Goal: Information Seeking & Learning: Learn about a topic

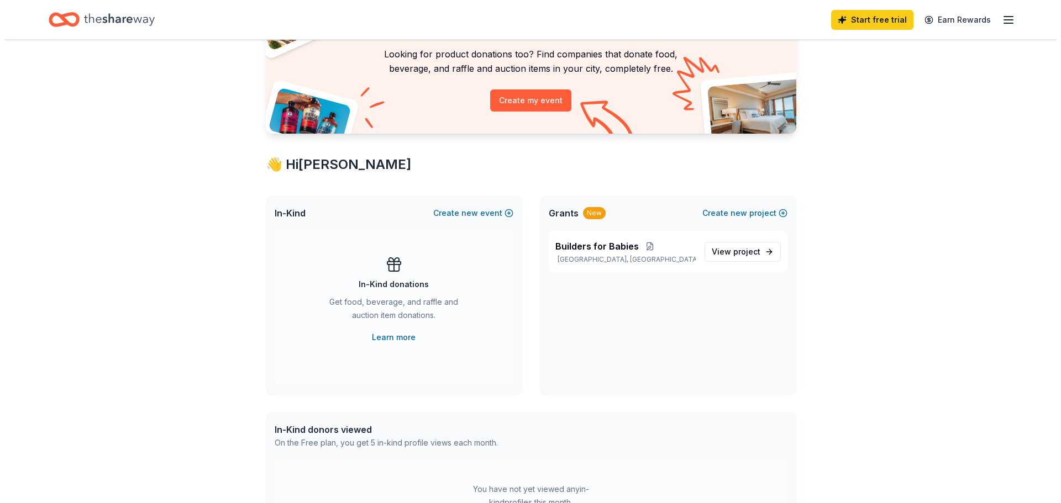
scroll to position [110, 0]
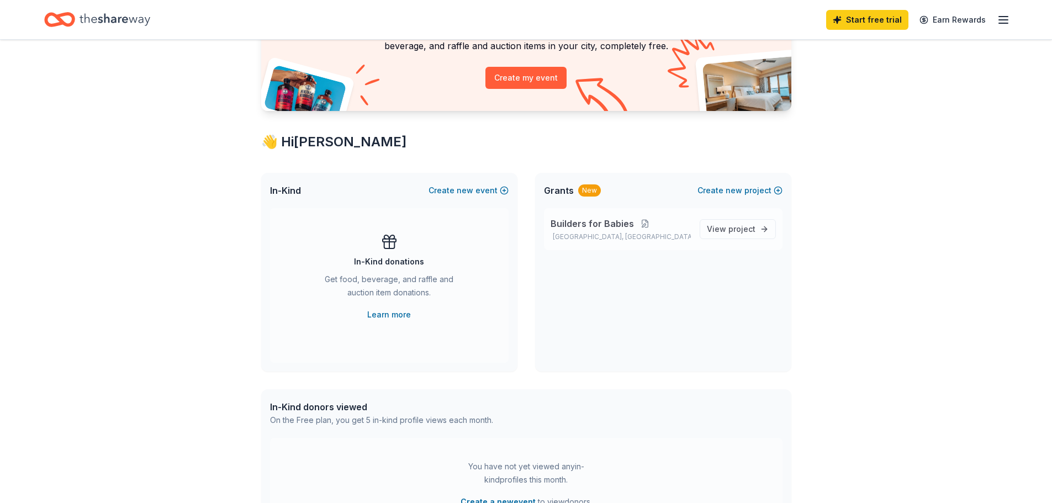
click at [640, 226] on button at bounding box center [645, 223] width 22 height 9
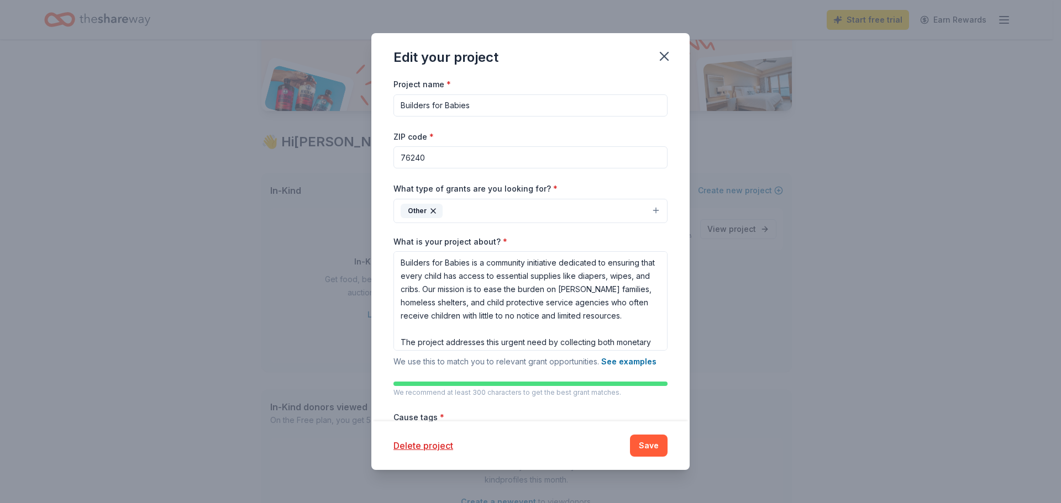
click at [442, 157] on input "76240" at bounding box center [530, 157] width 274 height 22
type input "76006"
click at [478, 210] on button "Other" at bounding box center [530, 211] width 274 height 24
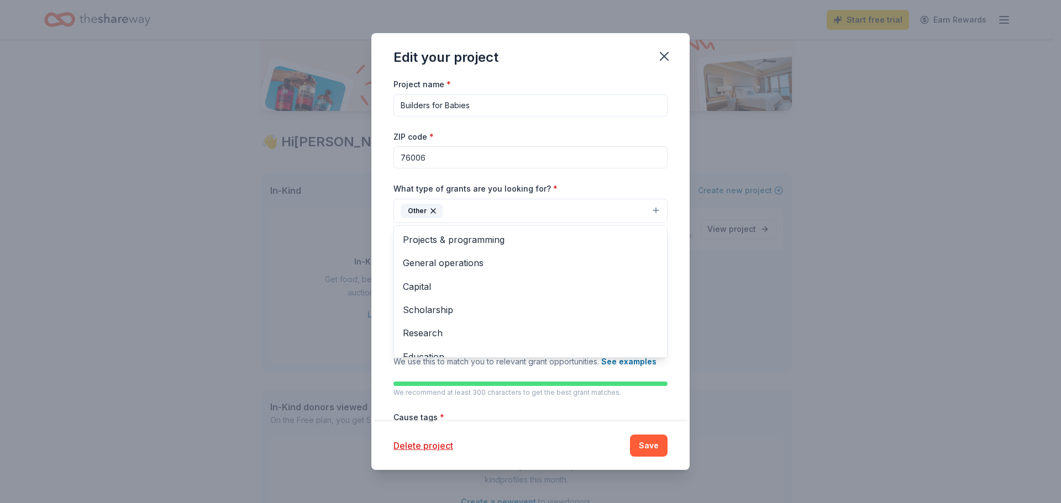
click at [766, 223] on div "Edit your project Project name * Builders for Babies ZIP code * 76006 What type…" at bounding box center [530, 251] width 1061 height 503
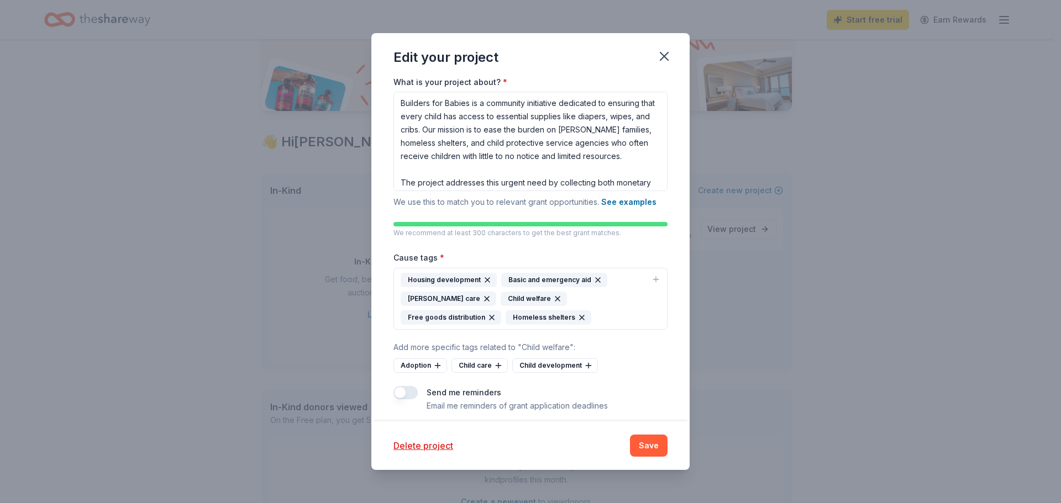
scroll to position [168, 0]
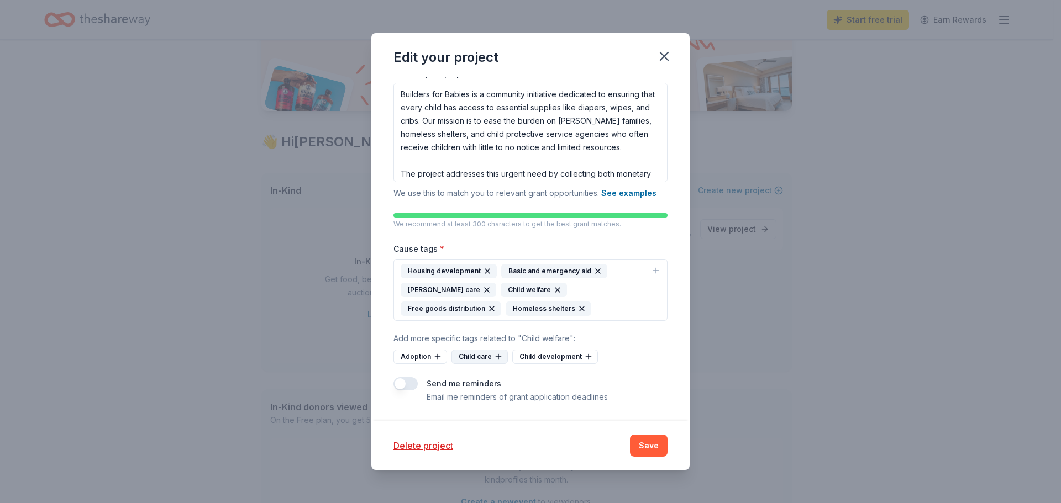
click at [495, 360] on icon at bounding box center [498, 356] width 9 height 9
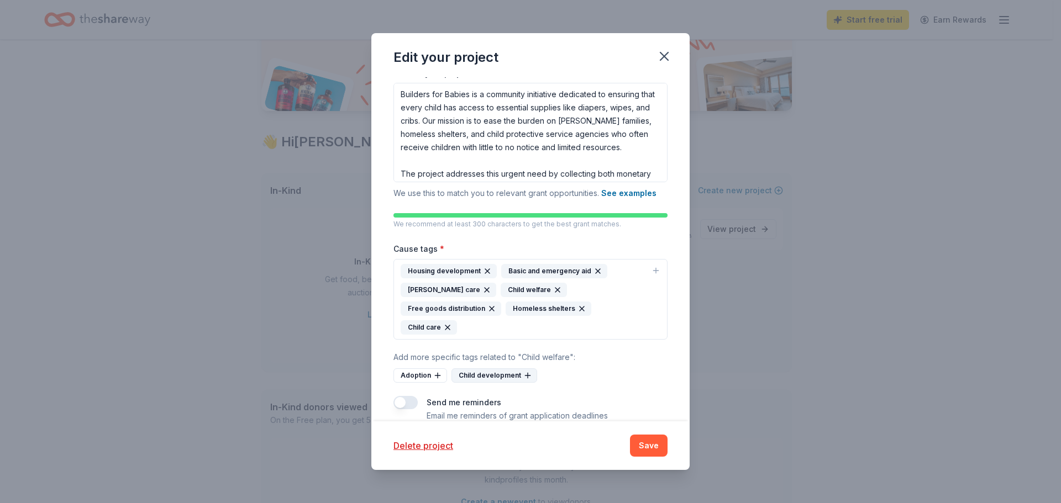
click at [523, 371] on icon at bounding box center [527, 375] width 9 height 9
click at [435, 371] on icon at bounding box center [437, 375] width 9 height 9
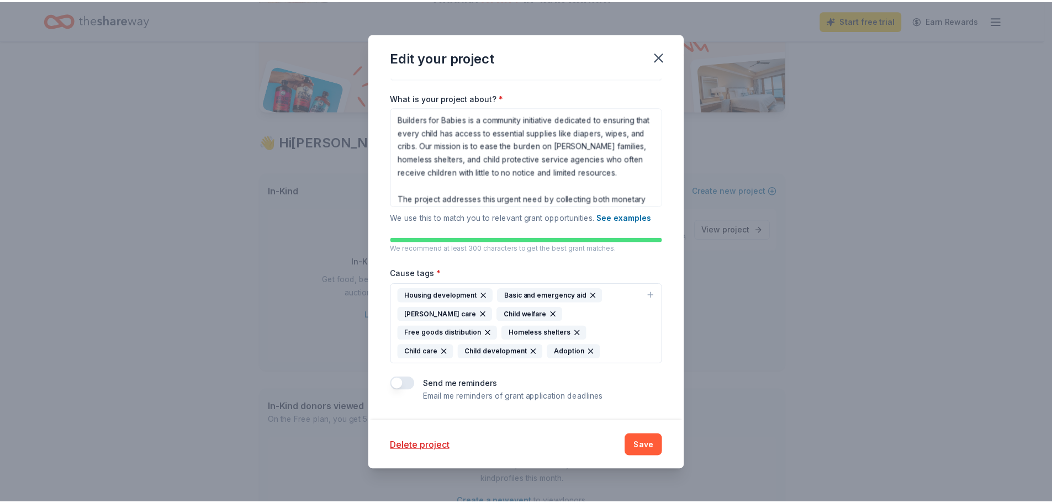
scroll to position [144, 0]
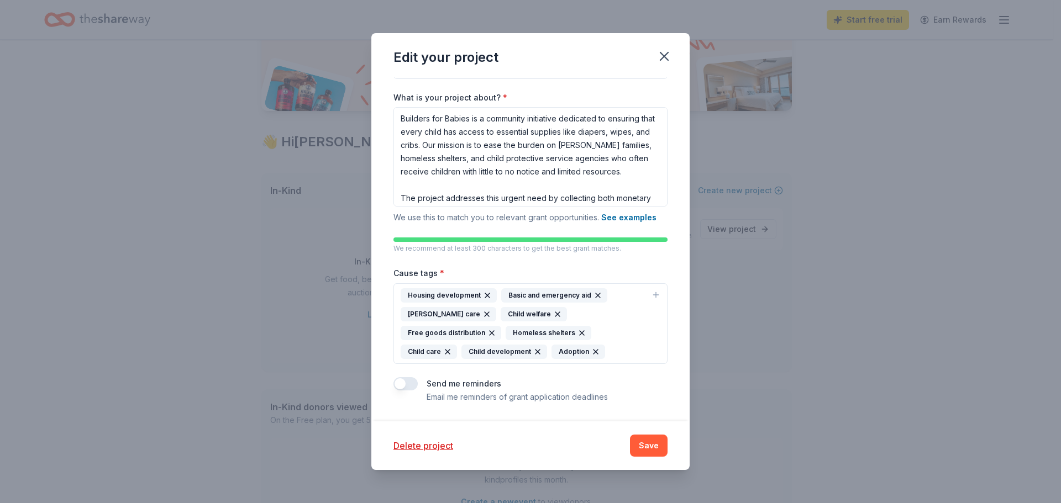
click at [491, 352] on div "Housing development Basic and emergency aid Foster care Child welfare Free good…" at bounding box center [524, 323] width 246 height 71
click at [649, 446] on button "Save" at bounding box center [649, 446] width 38 height 22
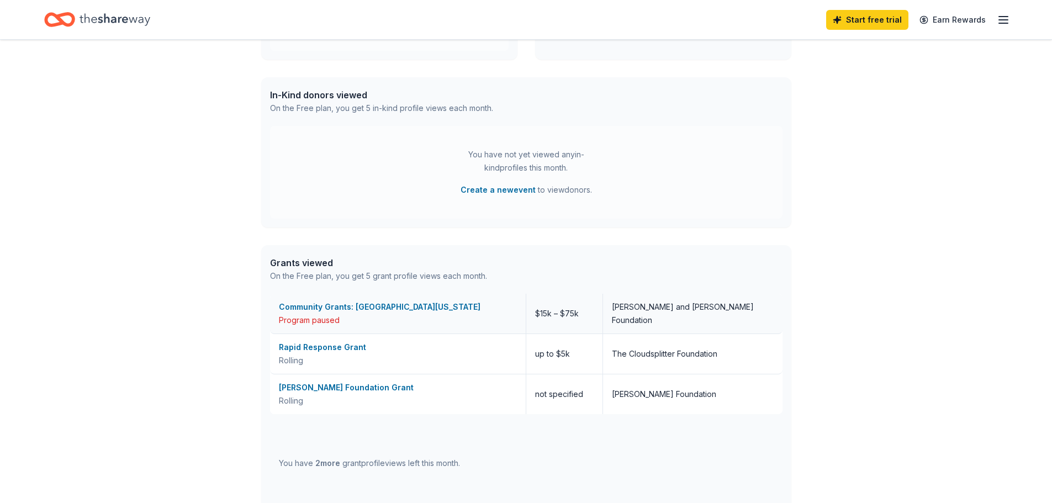
scroll to position [442, 0]
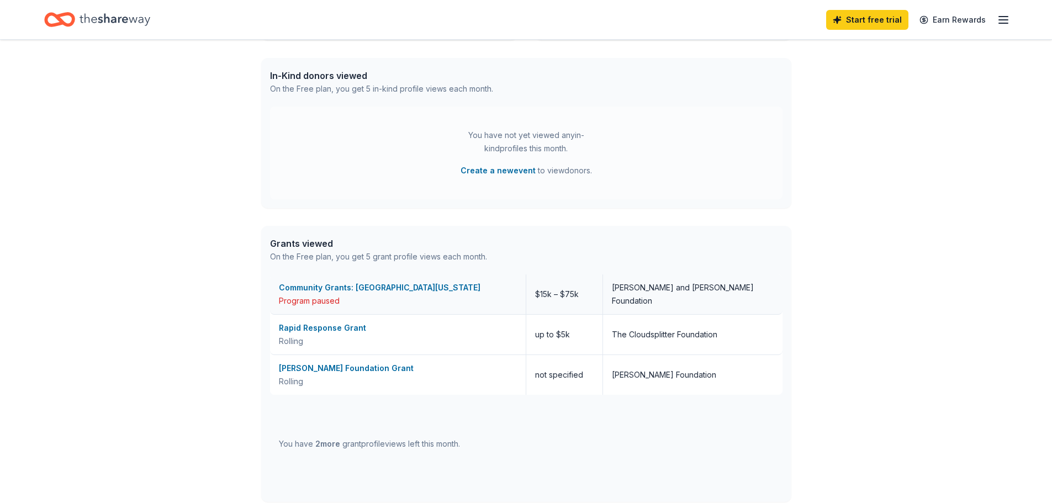
click at [416, 296] on div "Program paused" at bounding box center [398, 300] width 238 height 13
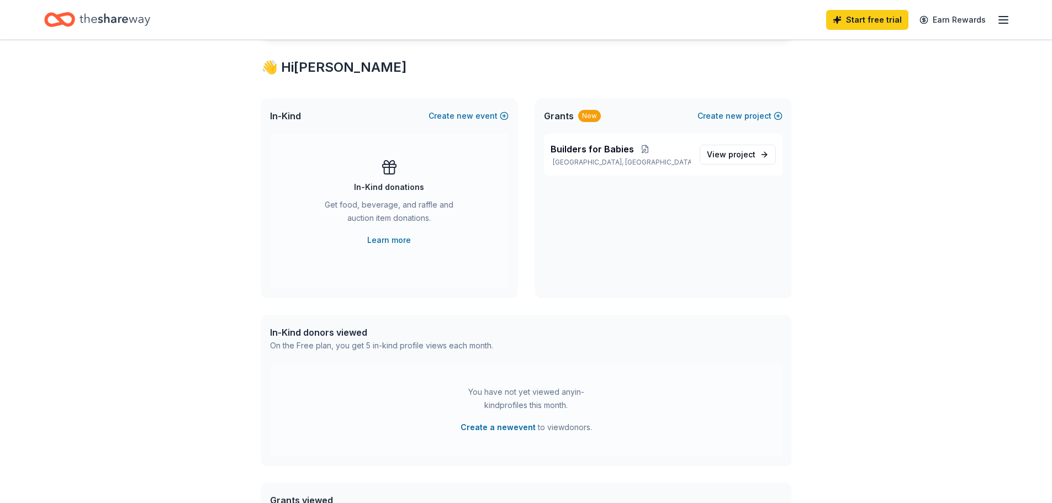
scroll to position [166, 0]
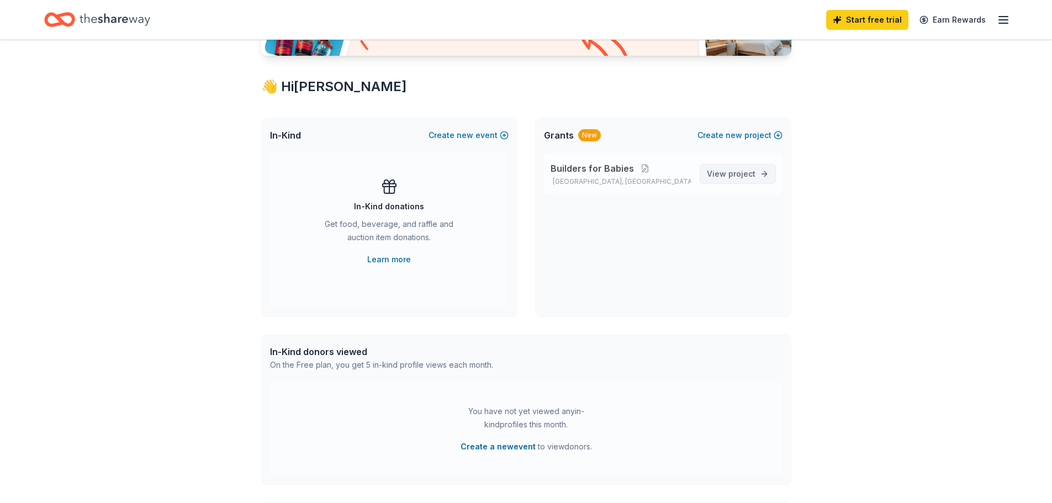
click at [719, 180] on span "View project" at bounding box center [731, 173] width 49 height 13
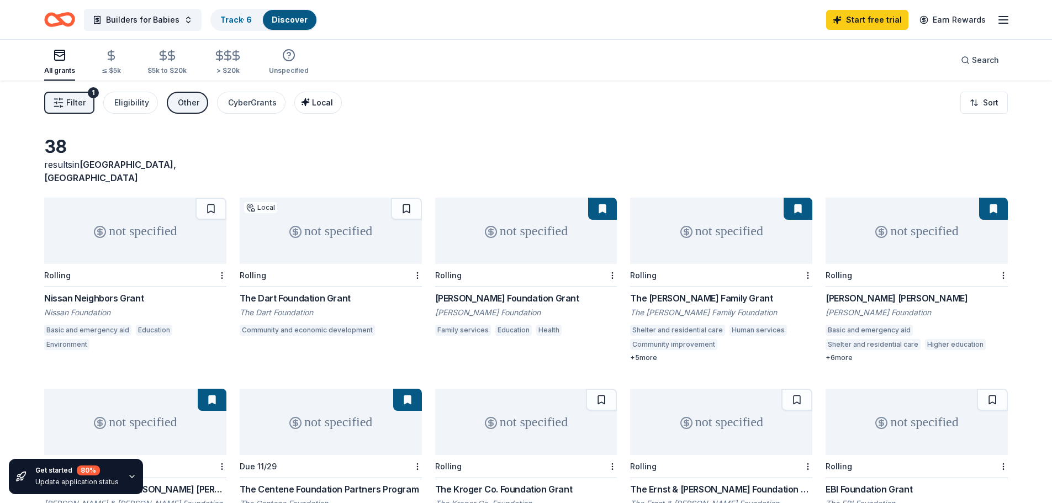
click at [324, 100] on span "Local" at bounding box center [322, 102] width 21 height 9
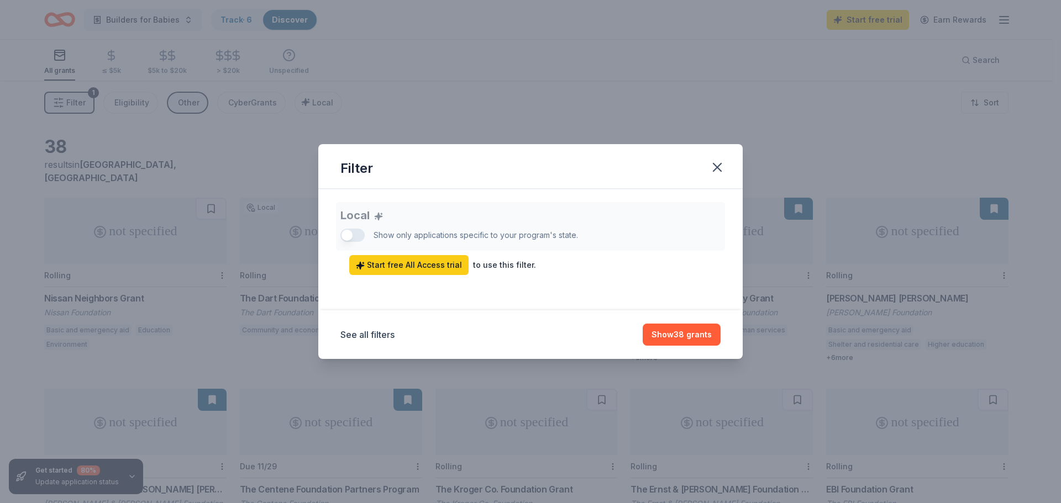
click at [362, 233] on div "Local Show only applications specific to your program's state. Start free All A…" at bounding box center [530, 238] width 380 height 73
click at [351, 236] on div "Local Show only applications specific to your program's state. Start free All A…" at bounding box center [530, 238] width 380 height 73
click at [440, 266] on span "Start free All Access trial" at bounding box center [409, 265] width 106 height 13
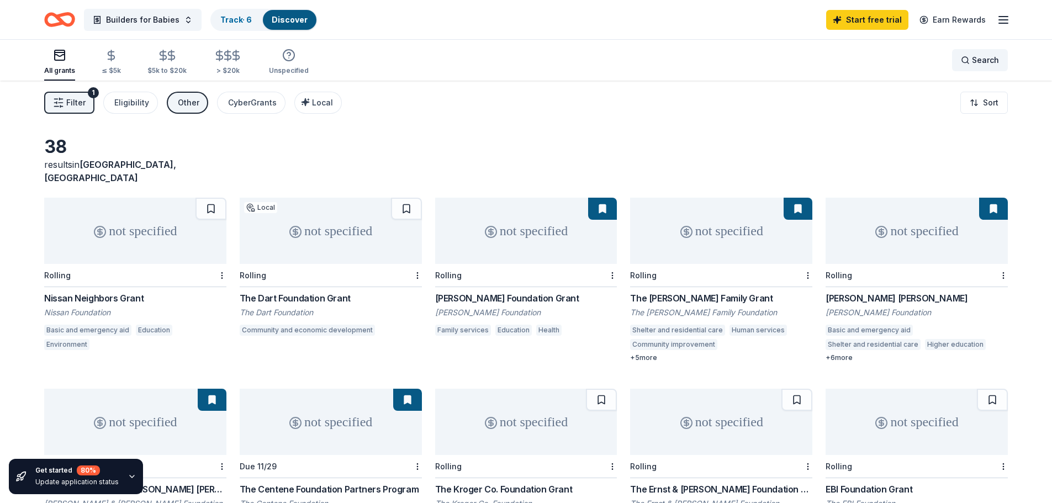
click at [963, 60] on div "Search" at bounding box center [980, 60] width 38 height 13
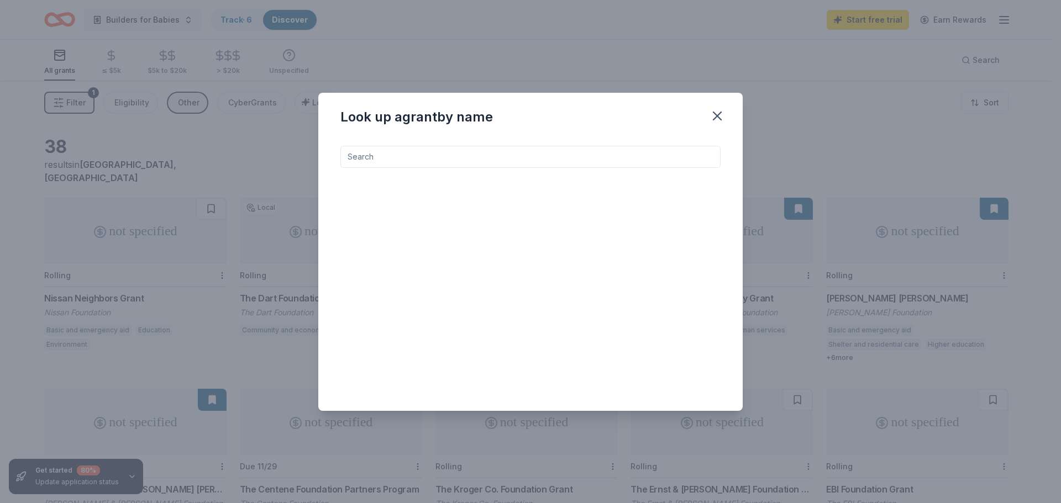
click at [566, 161] on input at bounding box center [530, 157] width 380 height 22
type input "north texas"
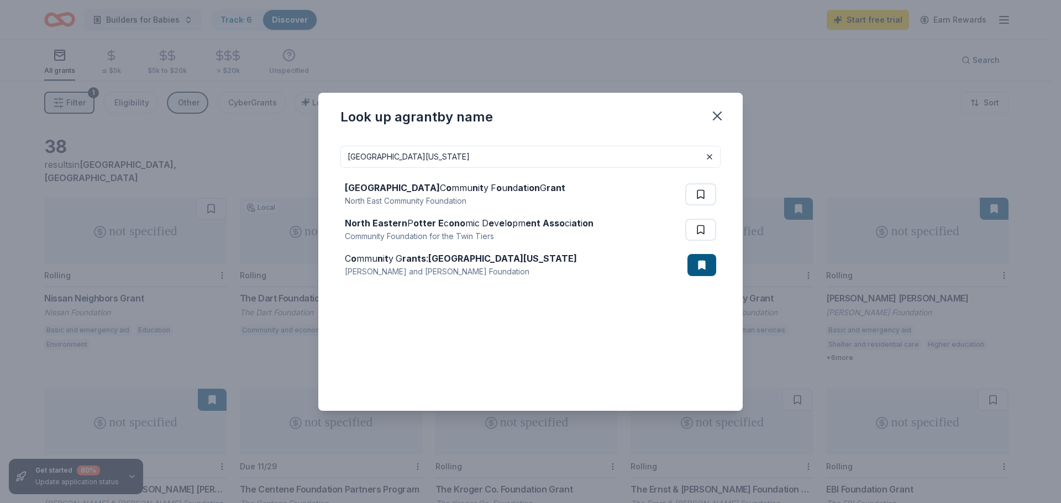
drag, startPoint x: 399, startPoint y: 155, endPoint x: 337, endPoint y: 157, distance: 61.9
click at [337, 157] on div "north texas North East C o mmu n i t y F o u n d at i on G rant North East Comm…" at bounding box center [530, 274] width 424 height 274
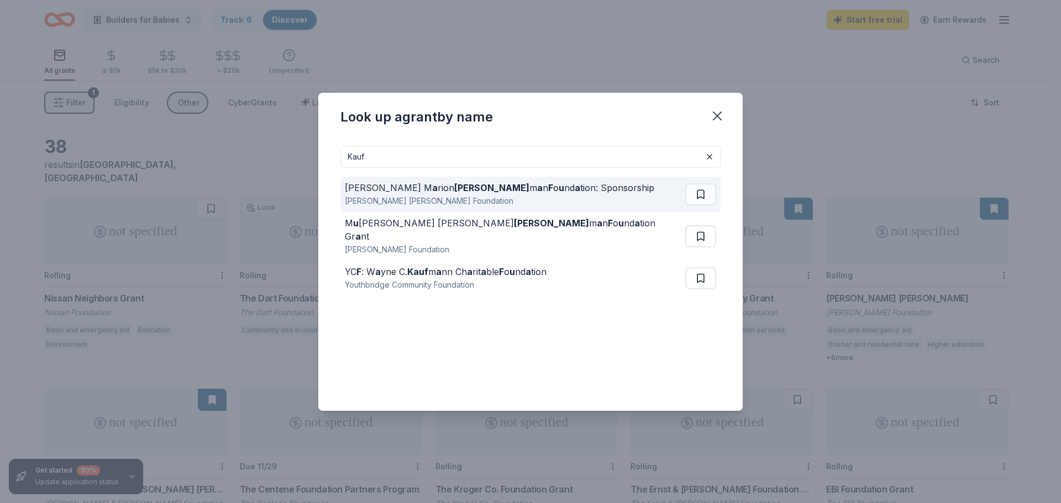
click at [536, 194] on div "Ewing M a rion Kauff m a n F o u nd a tion: Sponsorship" at bounding box center [499, 187] width 309 height 13
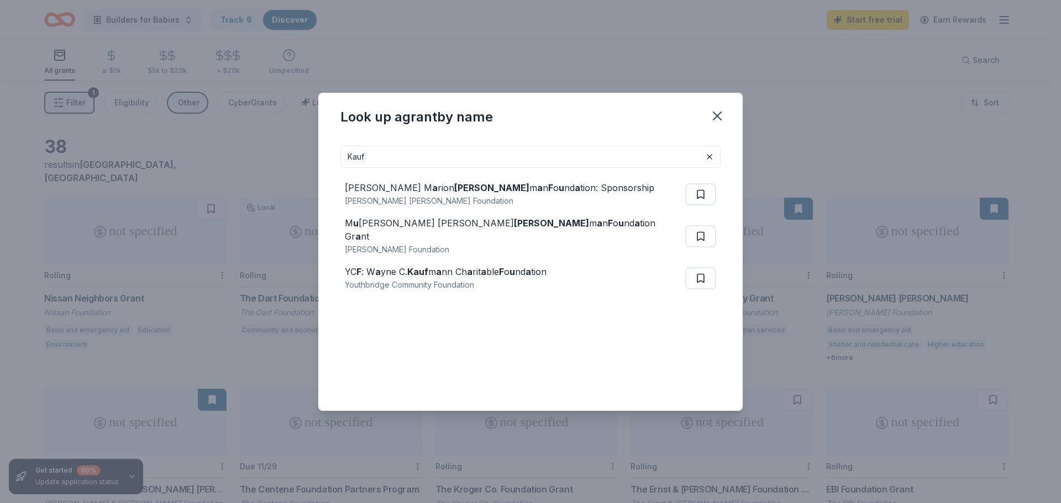
click at [379, 160] on input "Kauf" at bounding box center [530, 157] width 380 height 22
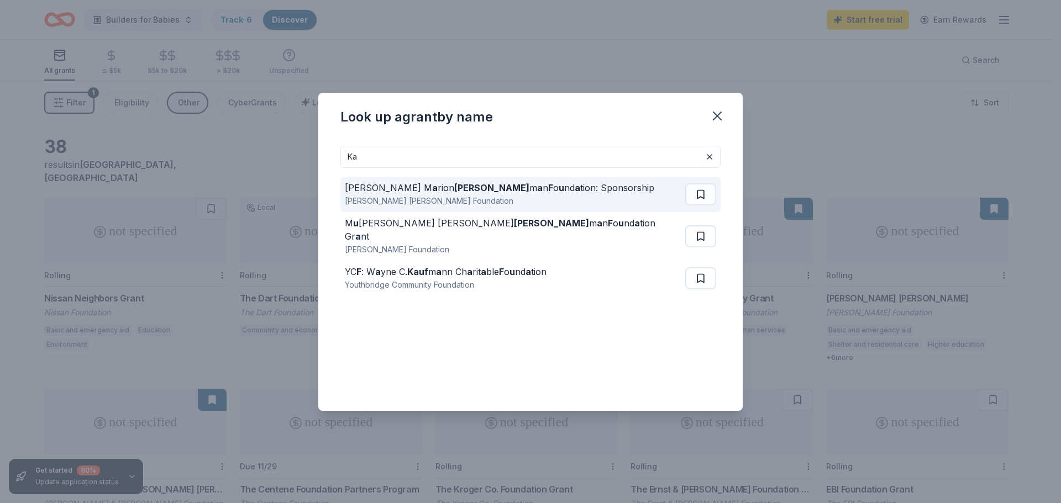
type input "K"
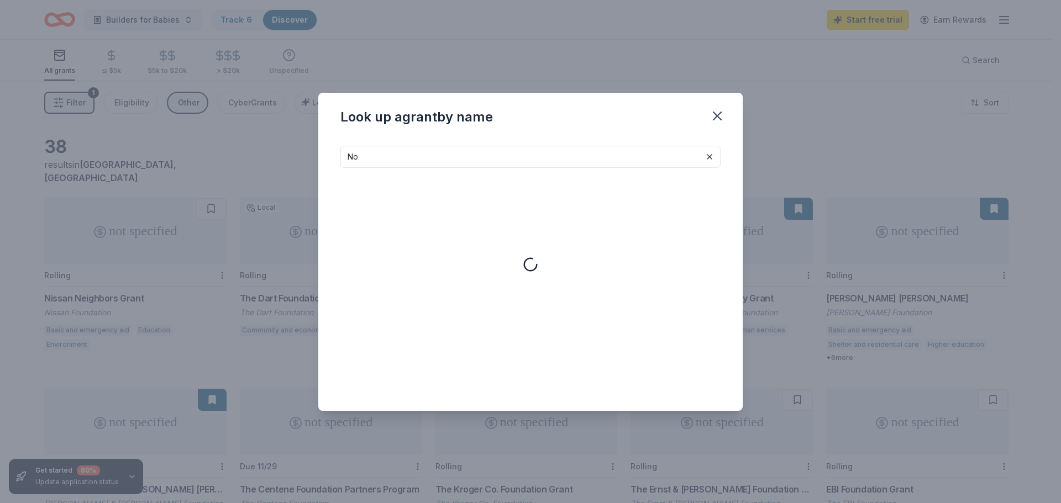
type input "N"
type input "f"
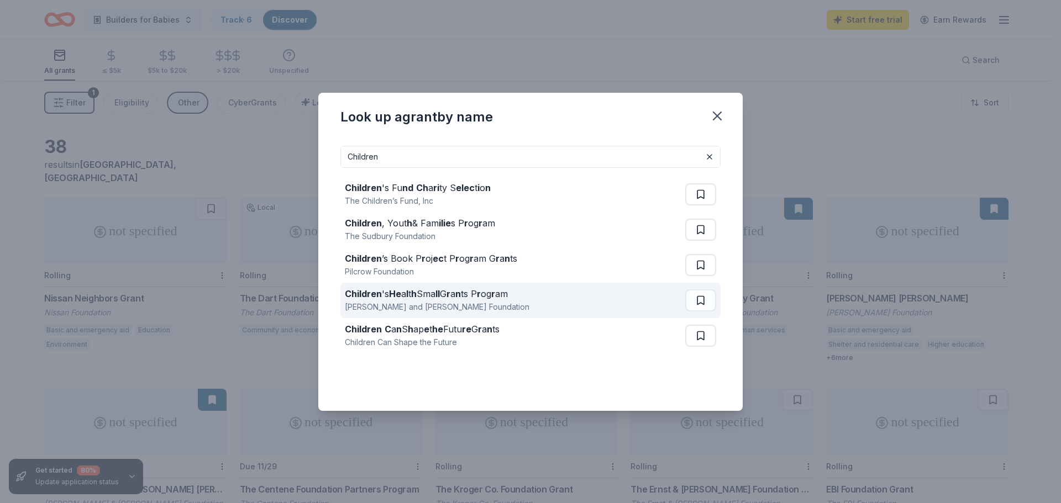
type input "Children"
click at [531, 304] on div "Children 's He a l t h Sma ll G r a n ts P r og r am Sadie and Harry Davis Foun…" at bounding box center [515, 300] width 340 height 35
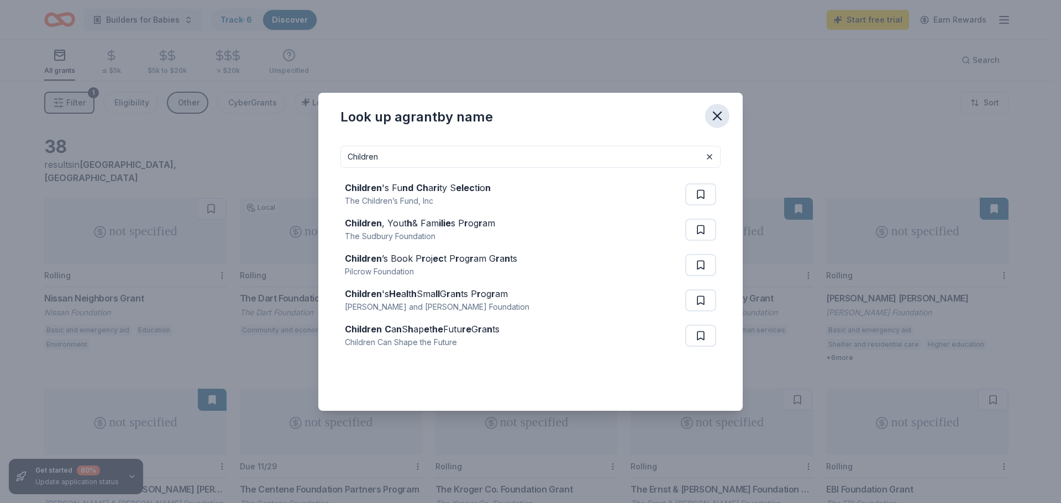
click at [713, 112] on icon "button" at bounding box center [717, 116] width 8 height 8
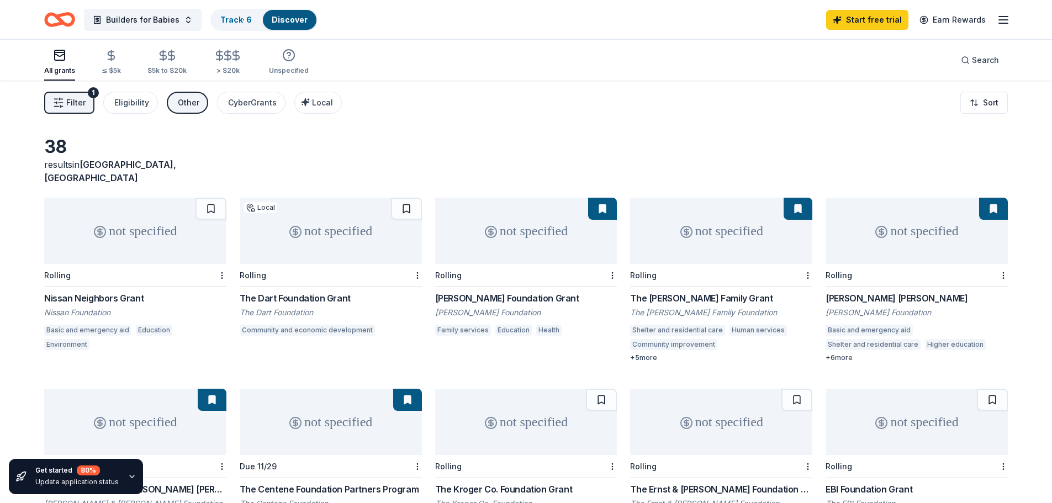
click at [731, 228] on div "not specified" at bounding box center [721, 231] width 182 height 66
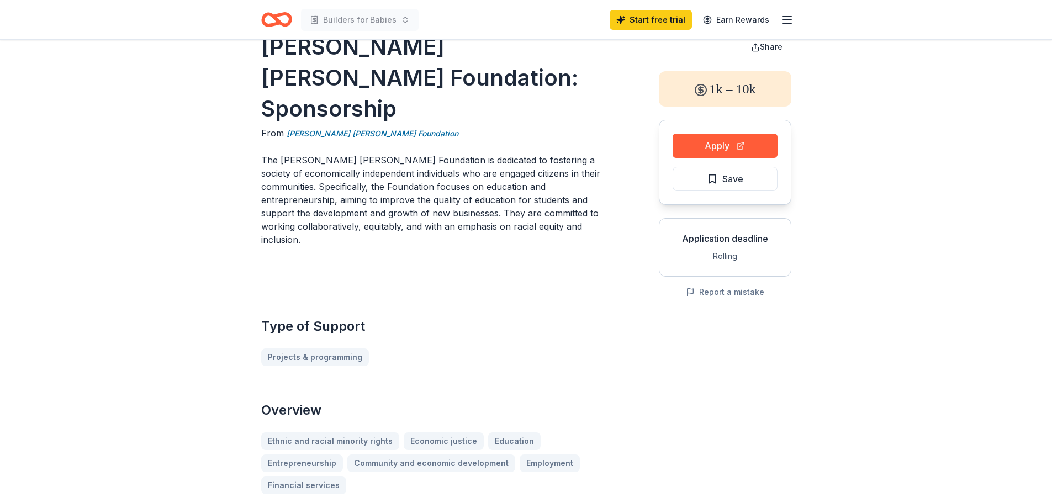
scroll to position [55, 0]
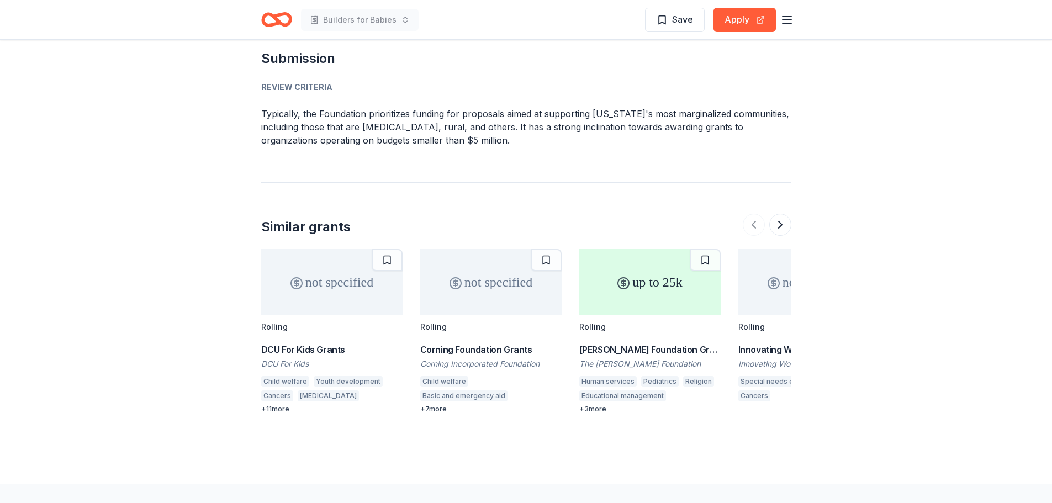
scroll to position [994, 0]
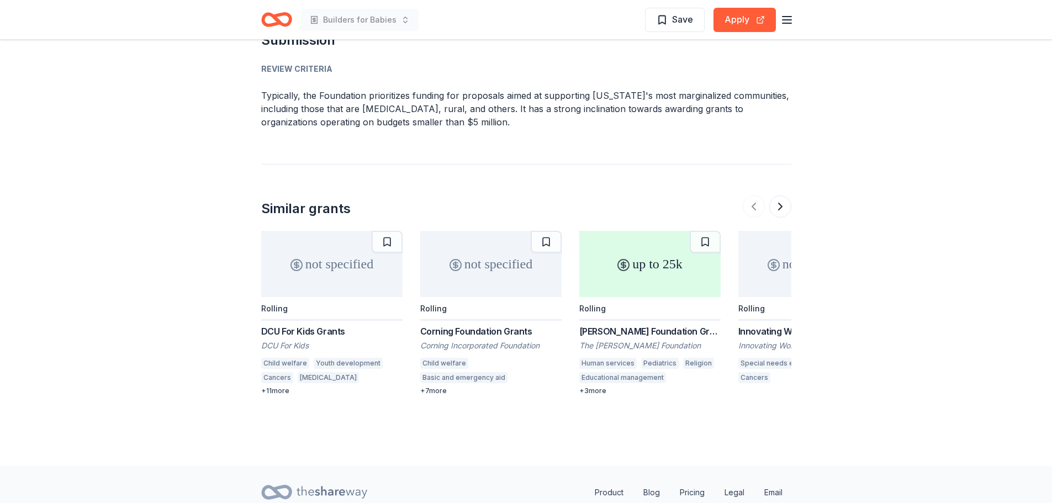
click at [477, 267] on div "not specified" at bounding box center [490, 264] width 141 height 66
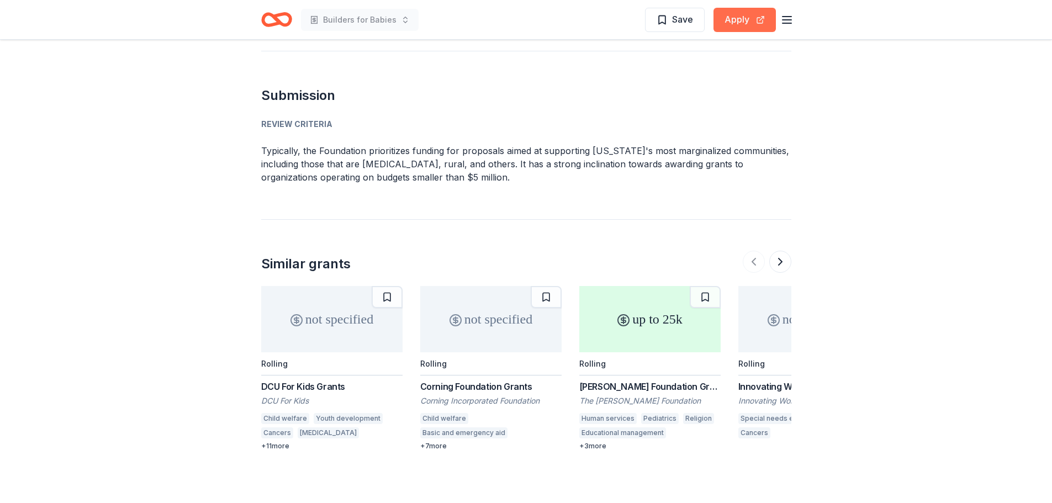
click at [750, 24] on button "Apply" at bounding box center [745, 20] width 62 height 24
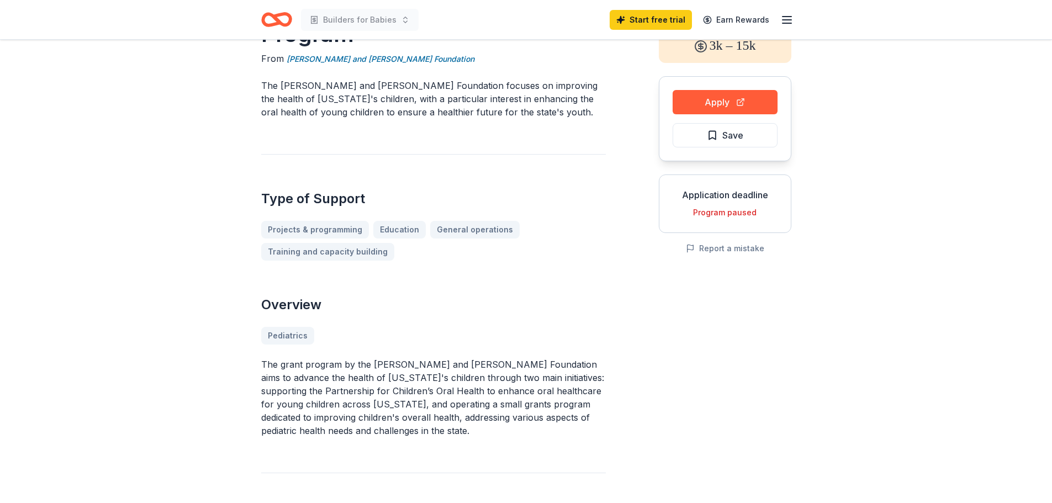
scroll to position [55, 0]
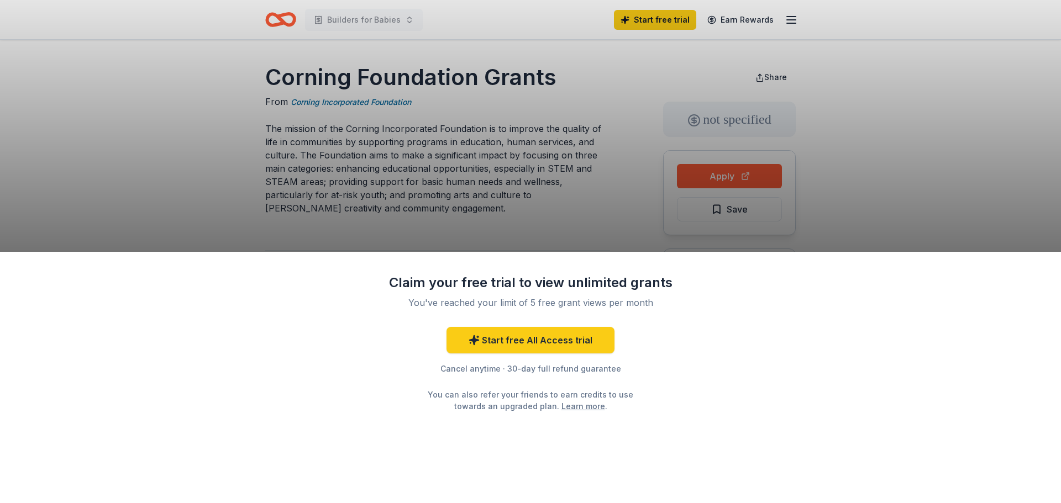
click at [952, 136] on div "Claim your free trial to view unlimited grants You've reached your limit of 5 f…" at bounding box center [530, 251] width 1061 height 503
click at [565, 343] on link "Start free All Access trial" at bounding box center [530, 340] width 168 height 27
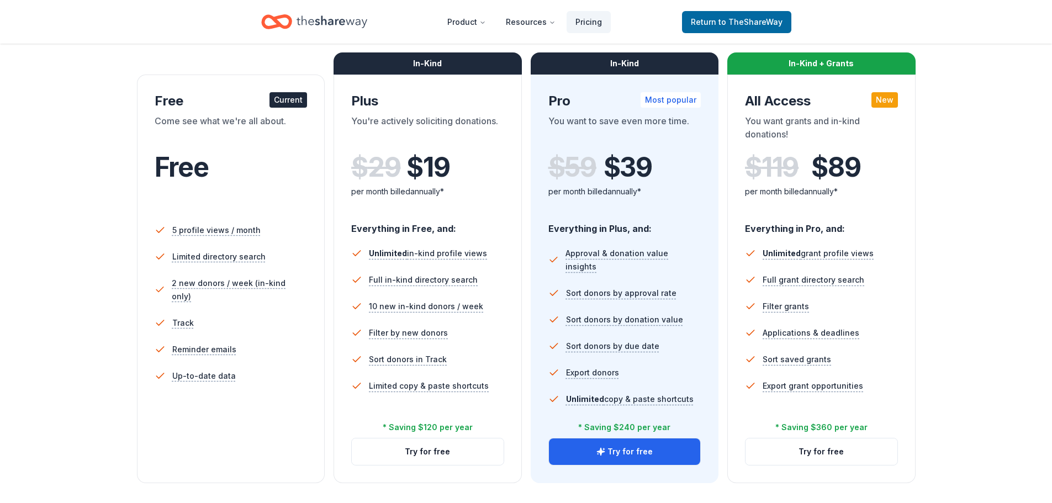
scroll to position [110, 0]
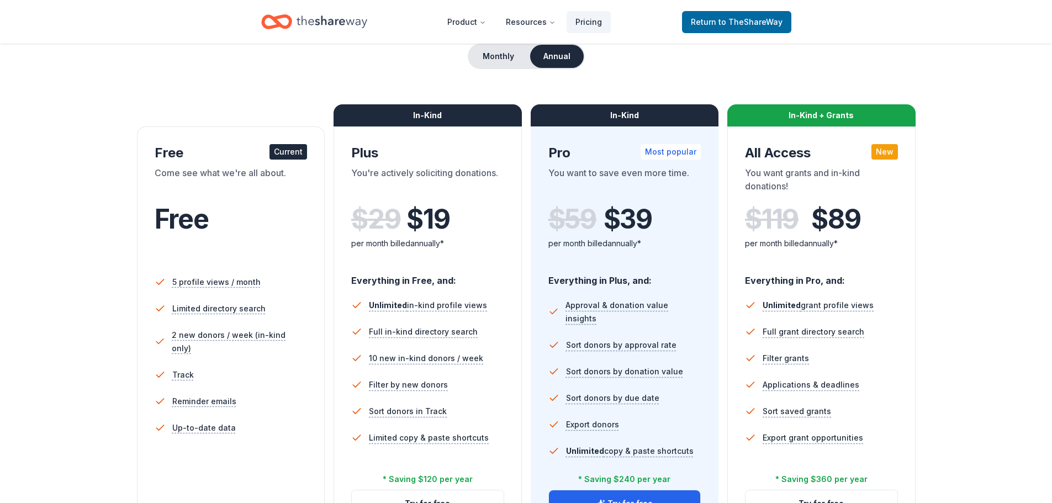
click at [425, 115] on div "In-Kind" at bounding box center [428, 115] width 188 height 22
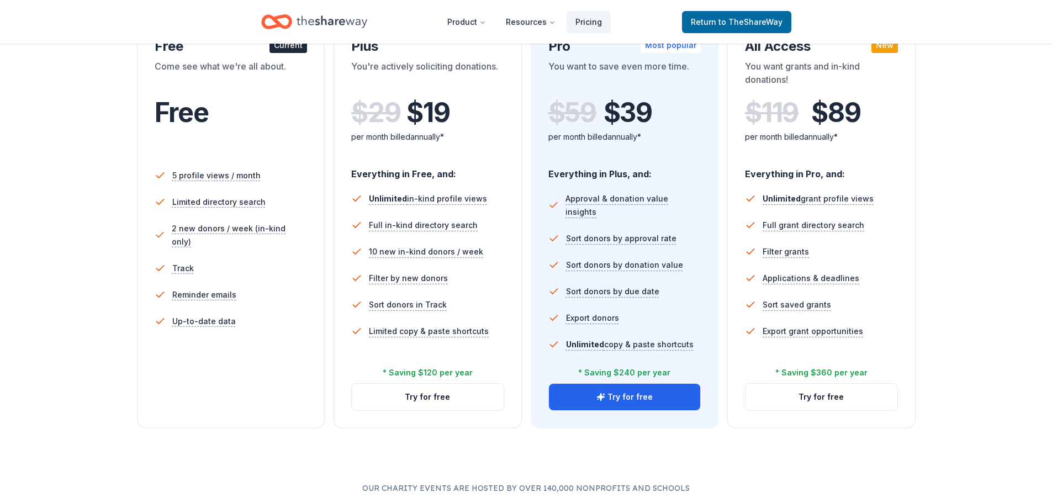
scroll to position [221, 0]
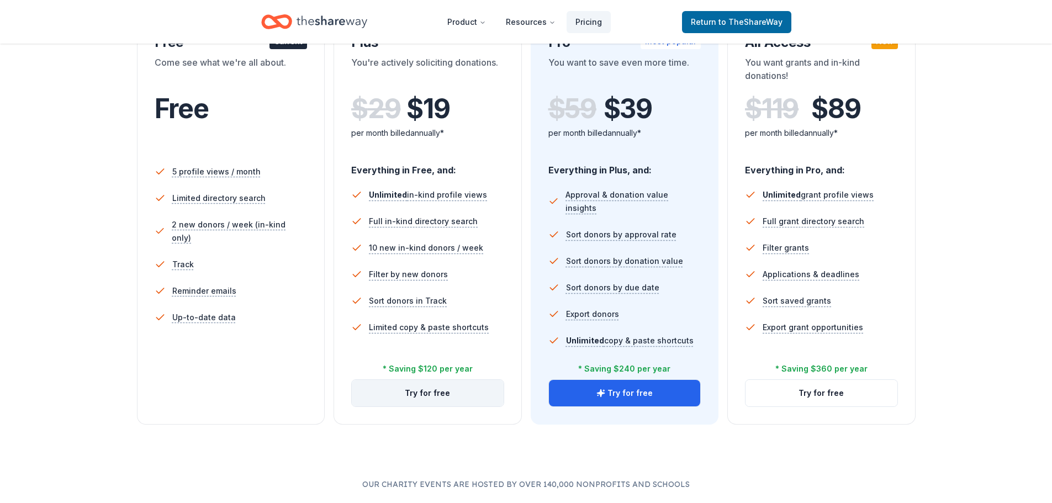
click at [458, 396] on button "Try for free" at bounding box center [428, 393] width 152 height 27
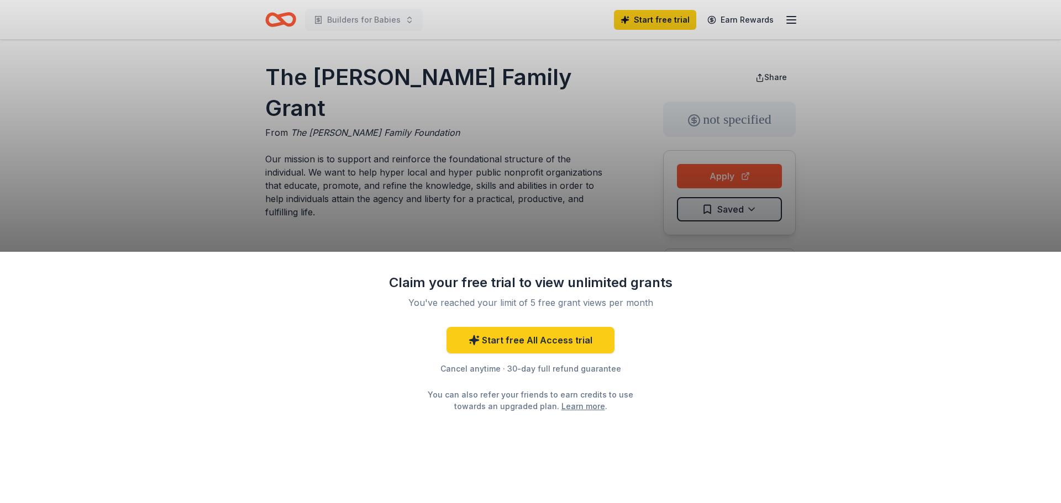
click at [718, 168] on div "Claim your free trial to view unlimited grants You've reached your limit of 5 f…" at bounding box center [530, 251] width 1061 height 503
click at [448, 76] on div "Claim your free trial to view unlimited grants You've reached your limit of 5 f…" at bounding box center [530, 251] width 1061 height 503
